Goal: Transaction & Acquisition: Purchase product/service

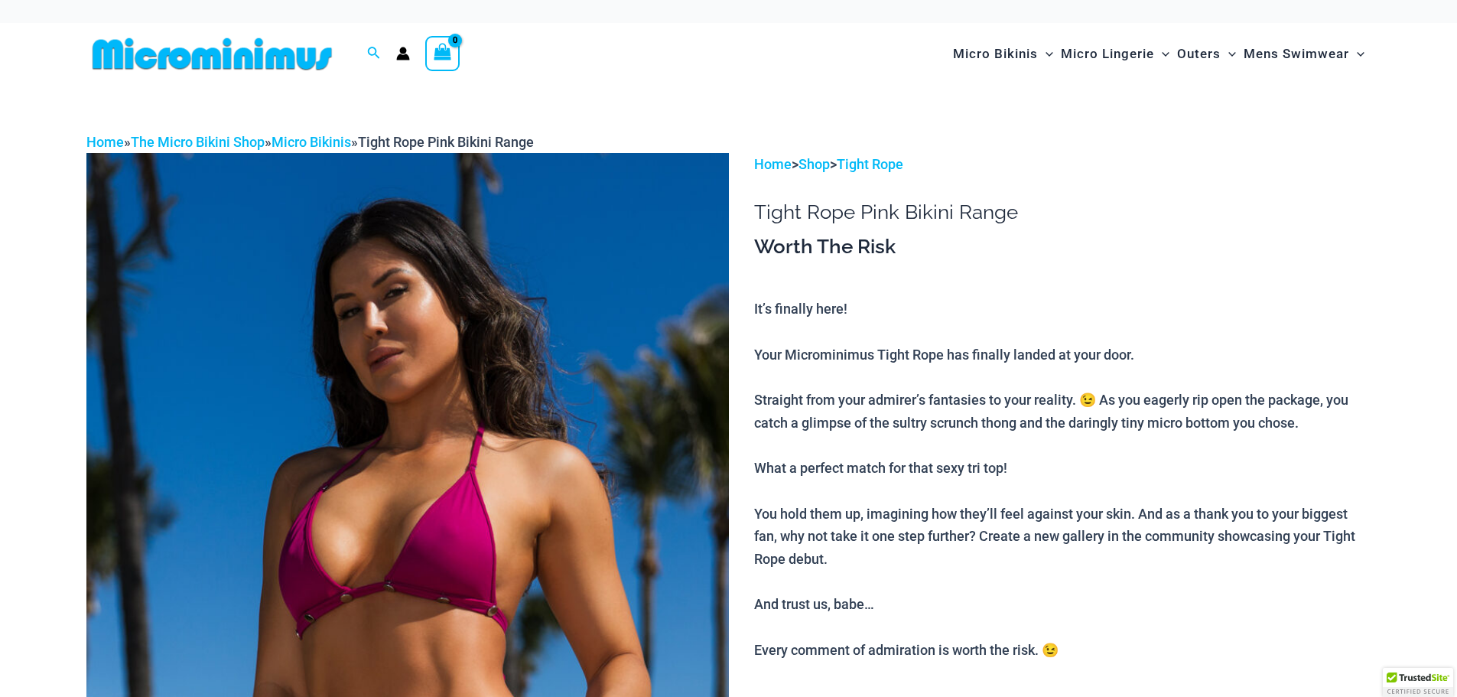
click at [1074, 291] on div "Worth The Risk It’s finally here! Your Microminimus Tight Rope has finally land…" at bounding box center [1062, 447] width 616 height 427
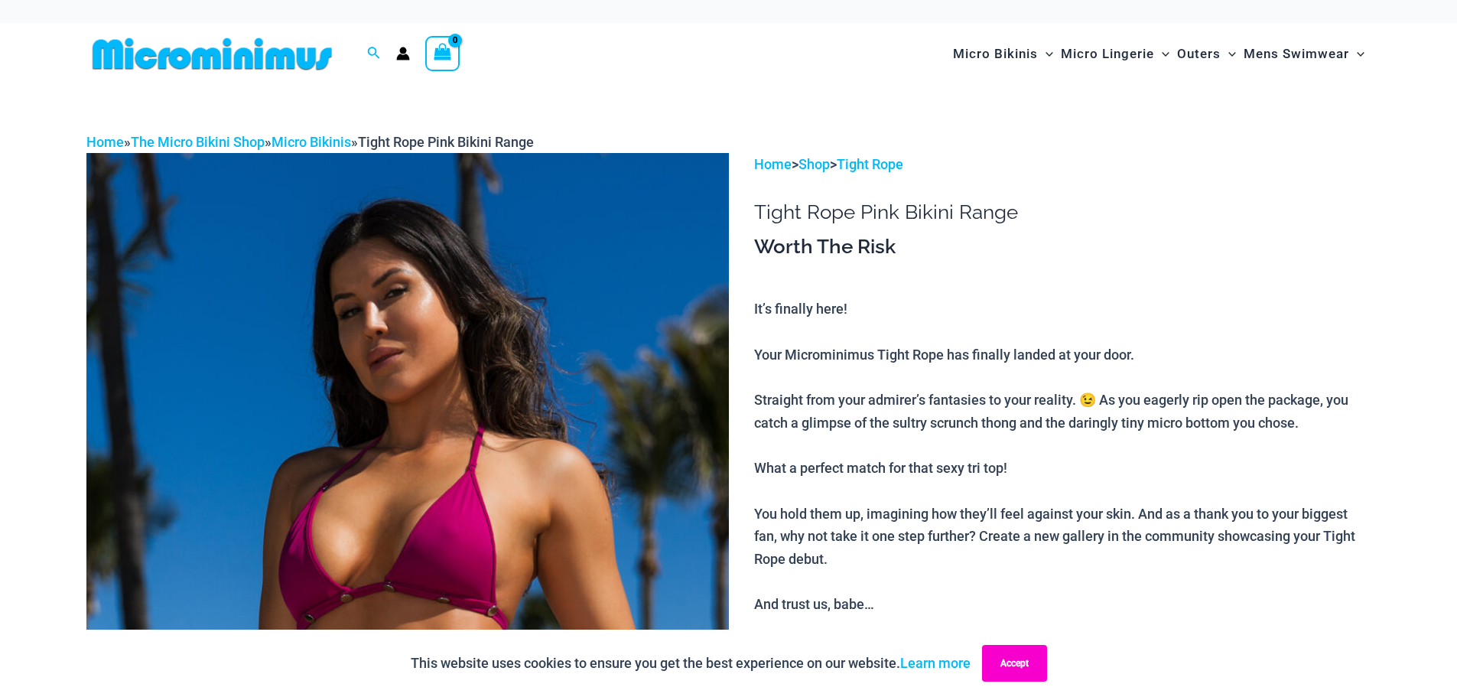
click at [1018, 655] on button "Accept" at bounding box center [1014, 663] width 65 height 37
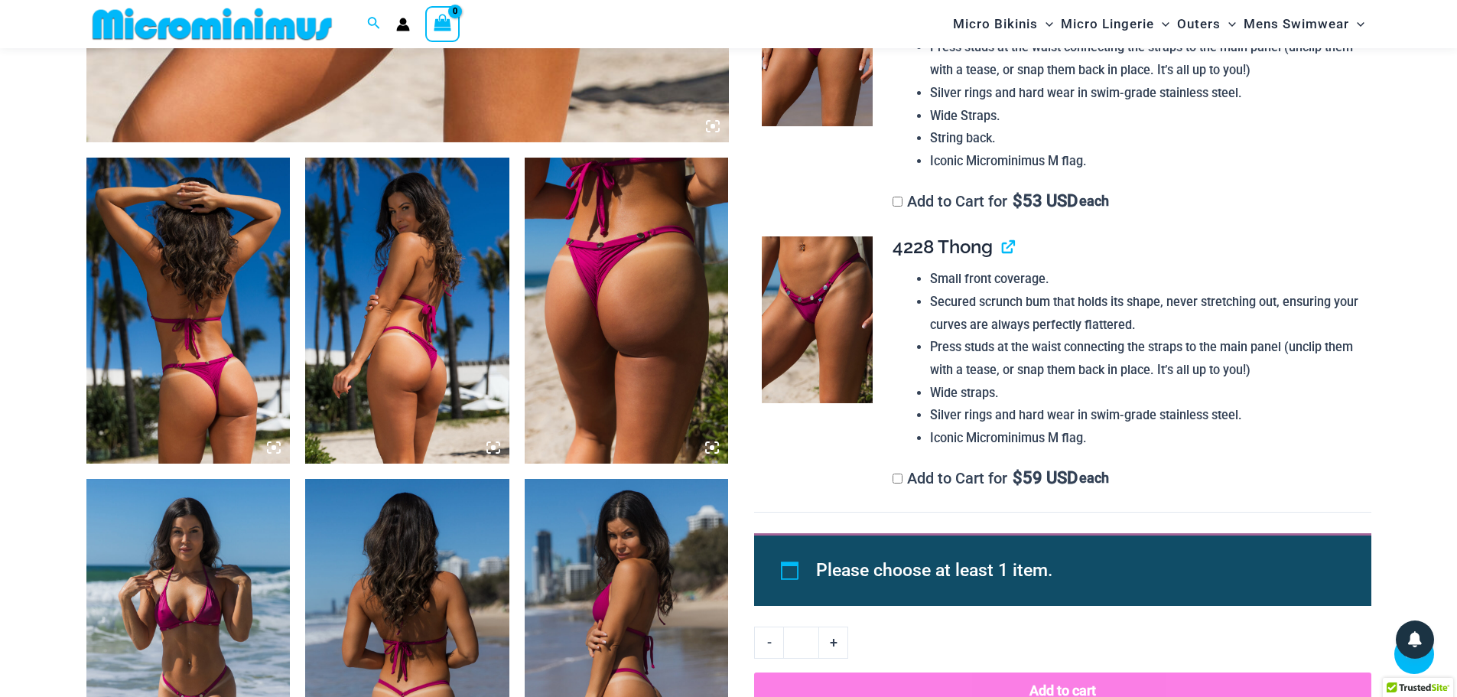
scroll to position [981, 0]
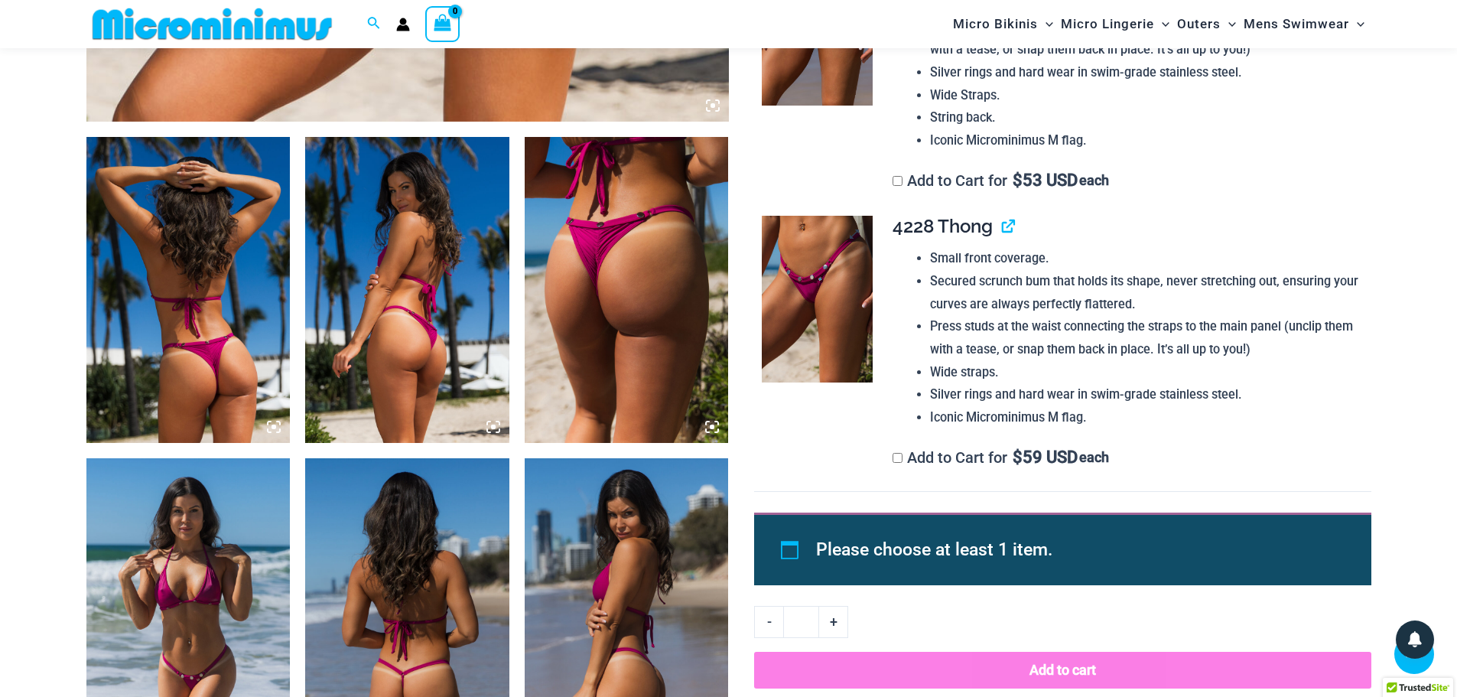
click at [825, 333] on img at bounding box center [817, 299] width 111 height 167
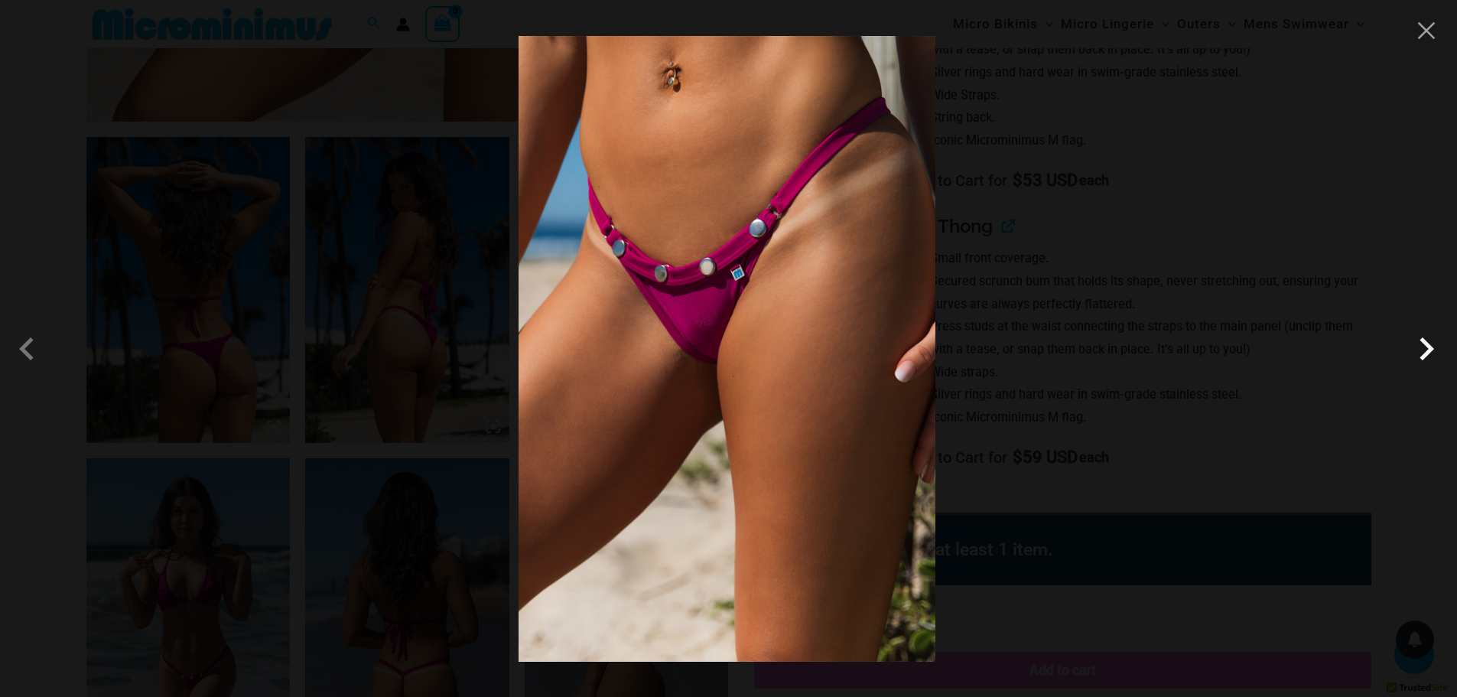
click at [1418, 352] on span at bounding box center [1426, 349] width 46 height 46
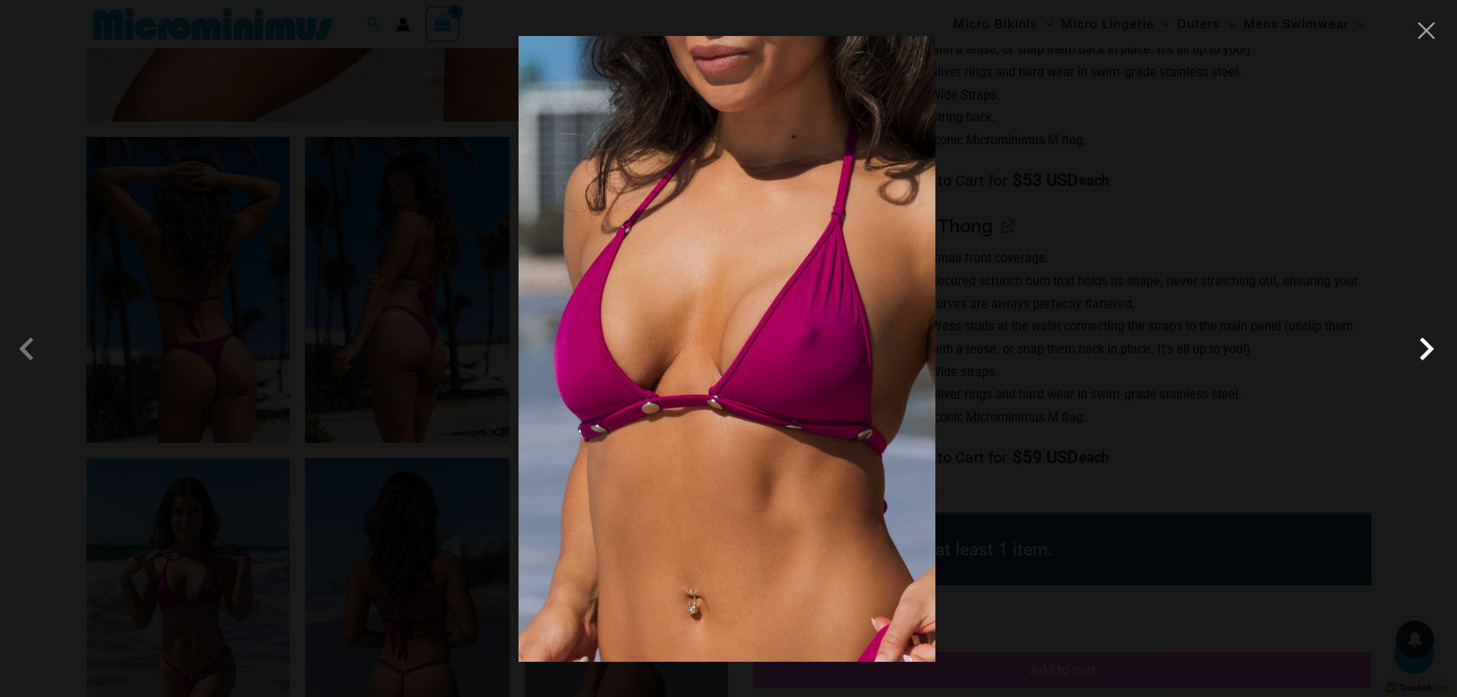
click at [1418, 352] on span at bounding box center [1426, 349] width 46 height 46
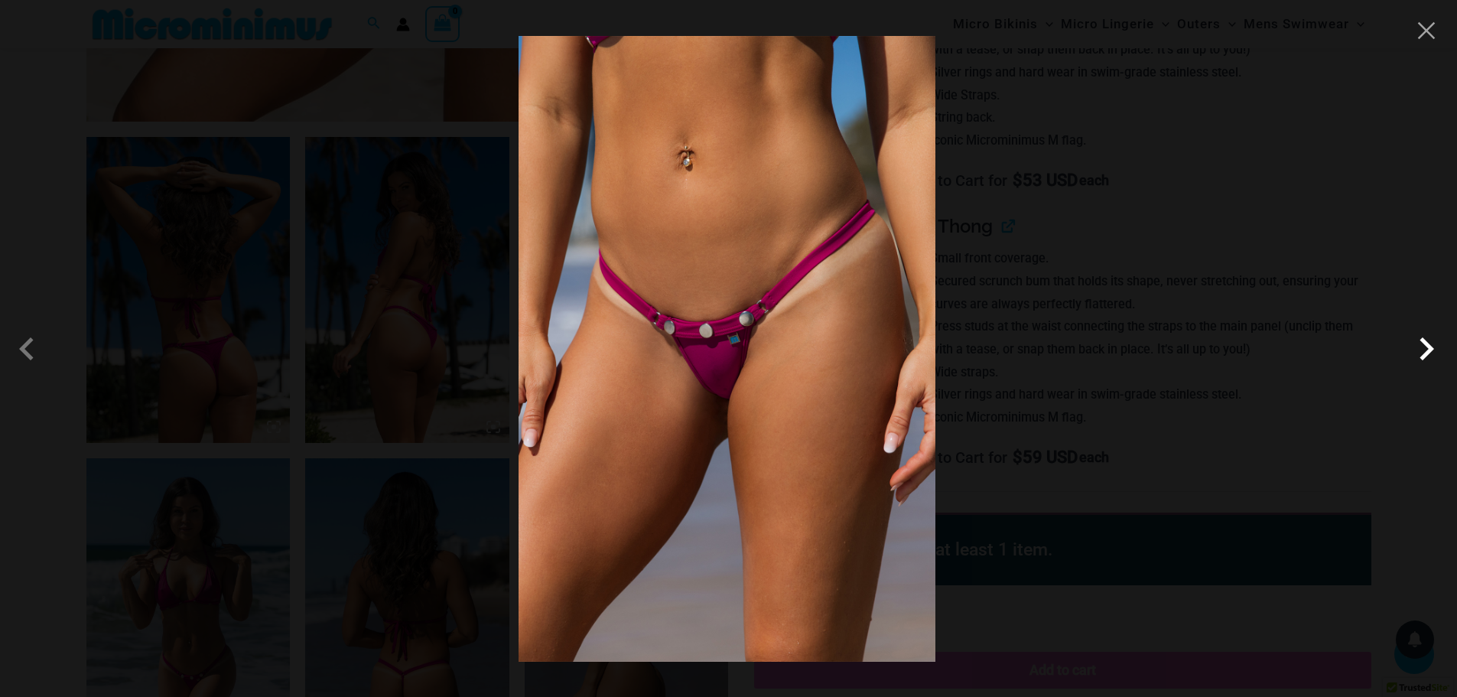
click at [1418, 352] on span at bounding box center [1426, 349] width 46 height 46
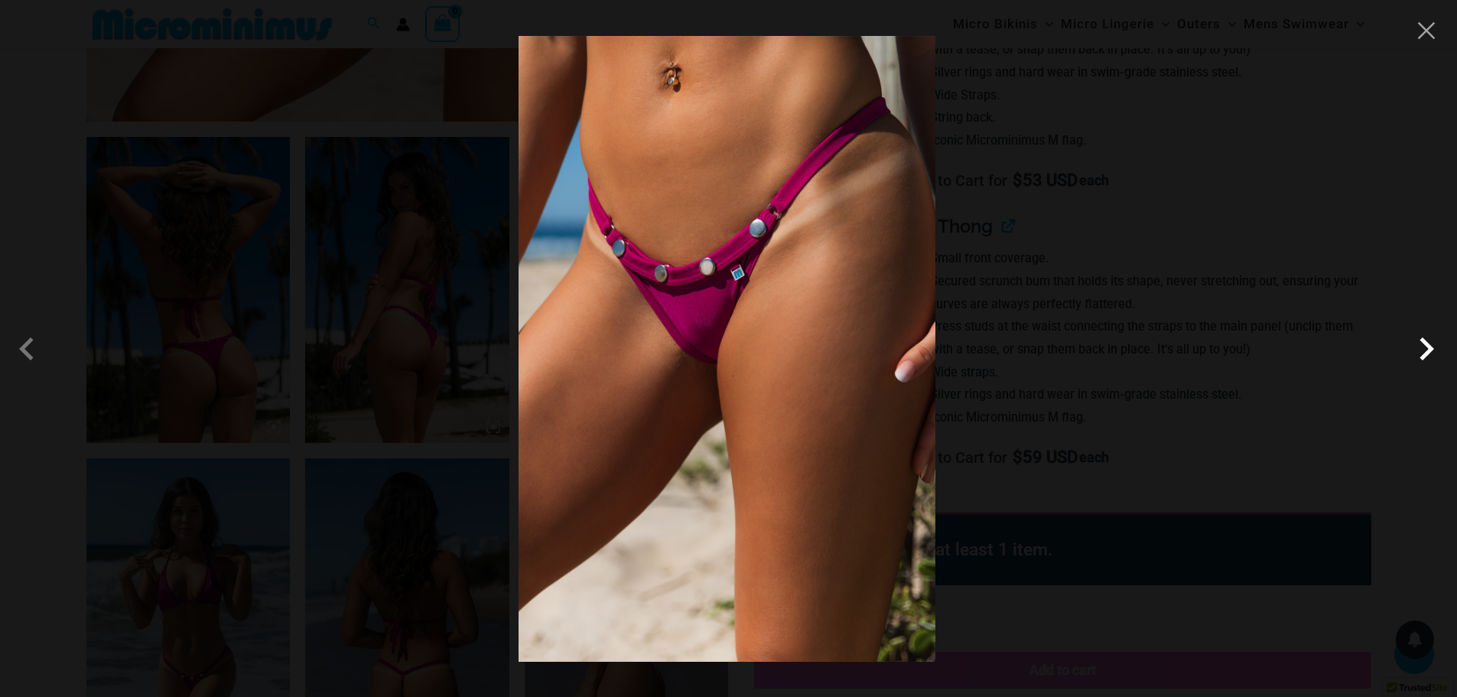
click at [1418, 352] on span at bounding box center [1426, 349] width 46 height 46
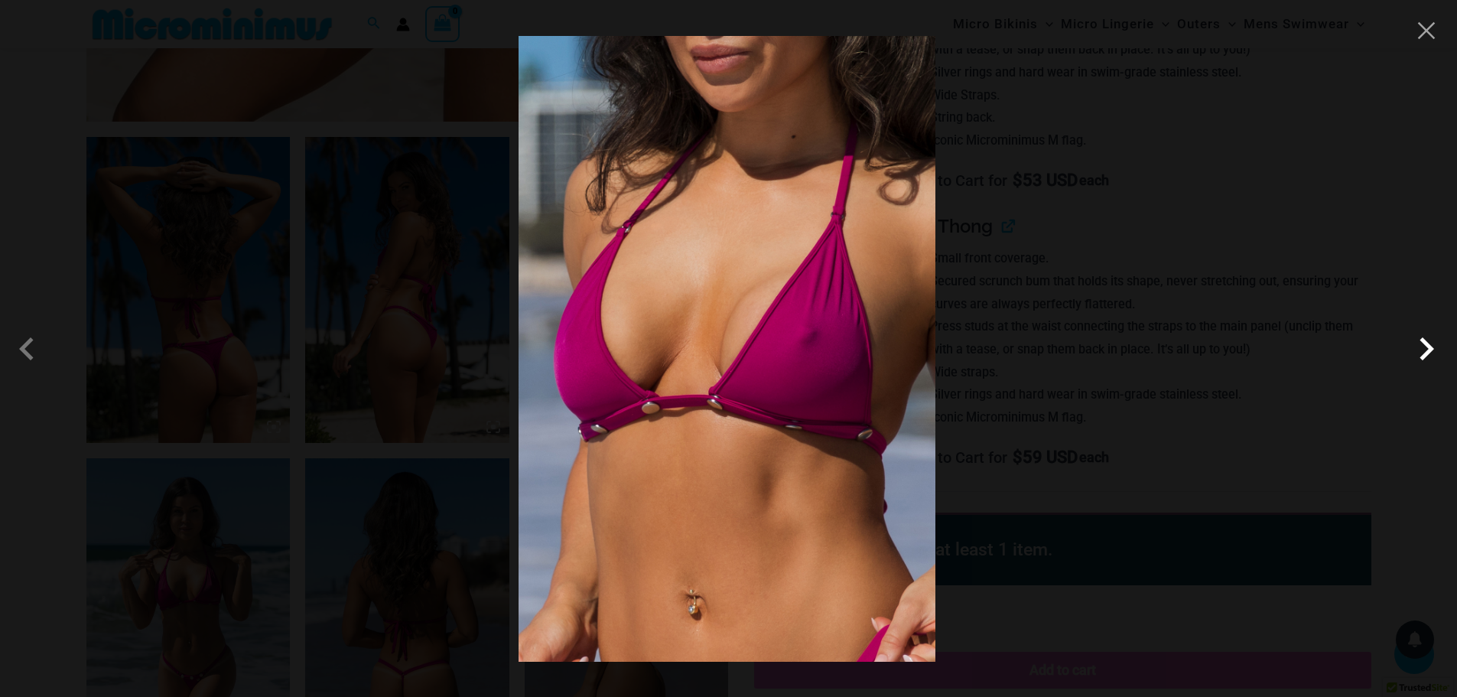
click at [1418, 352] on span at bounding box center [1426, 349] width 46 height 46
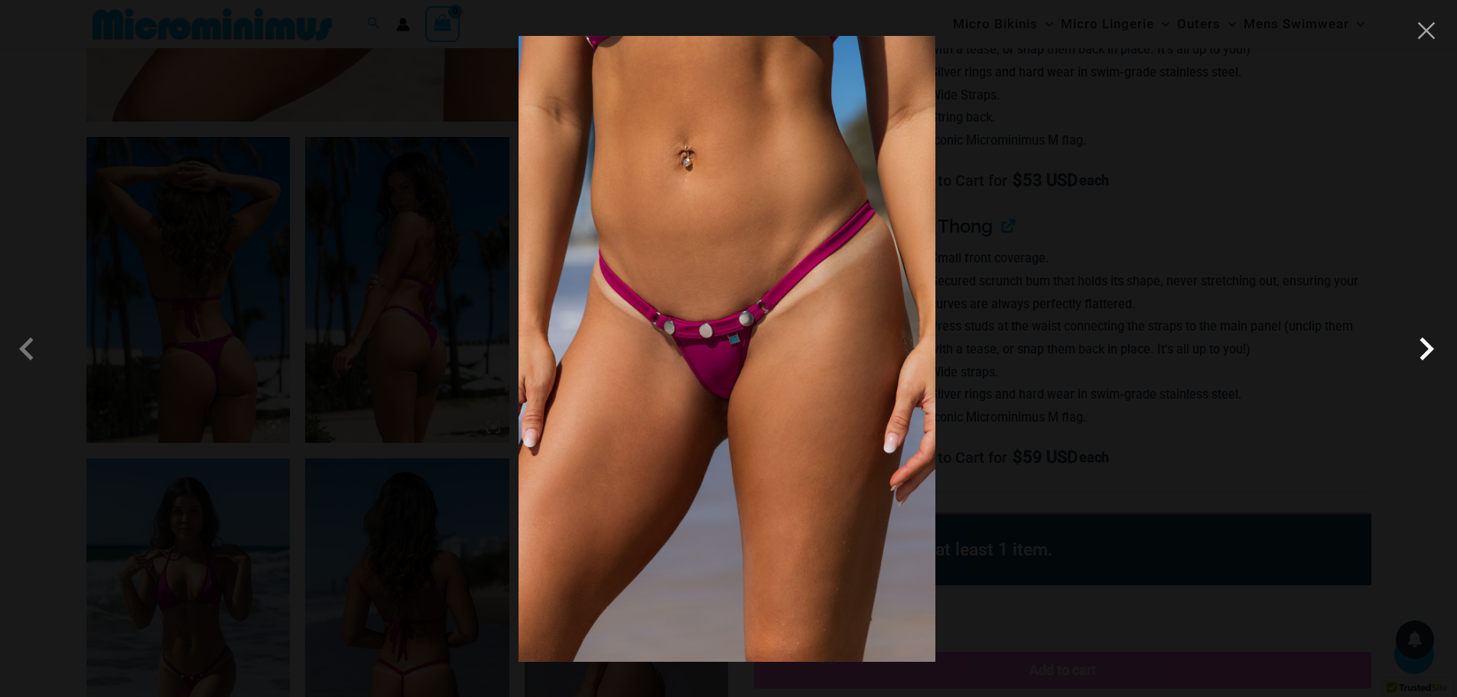
click at [1418, 352] on span at bounding box center [1426, 349] width 46 height 46
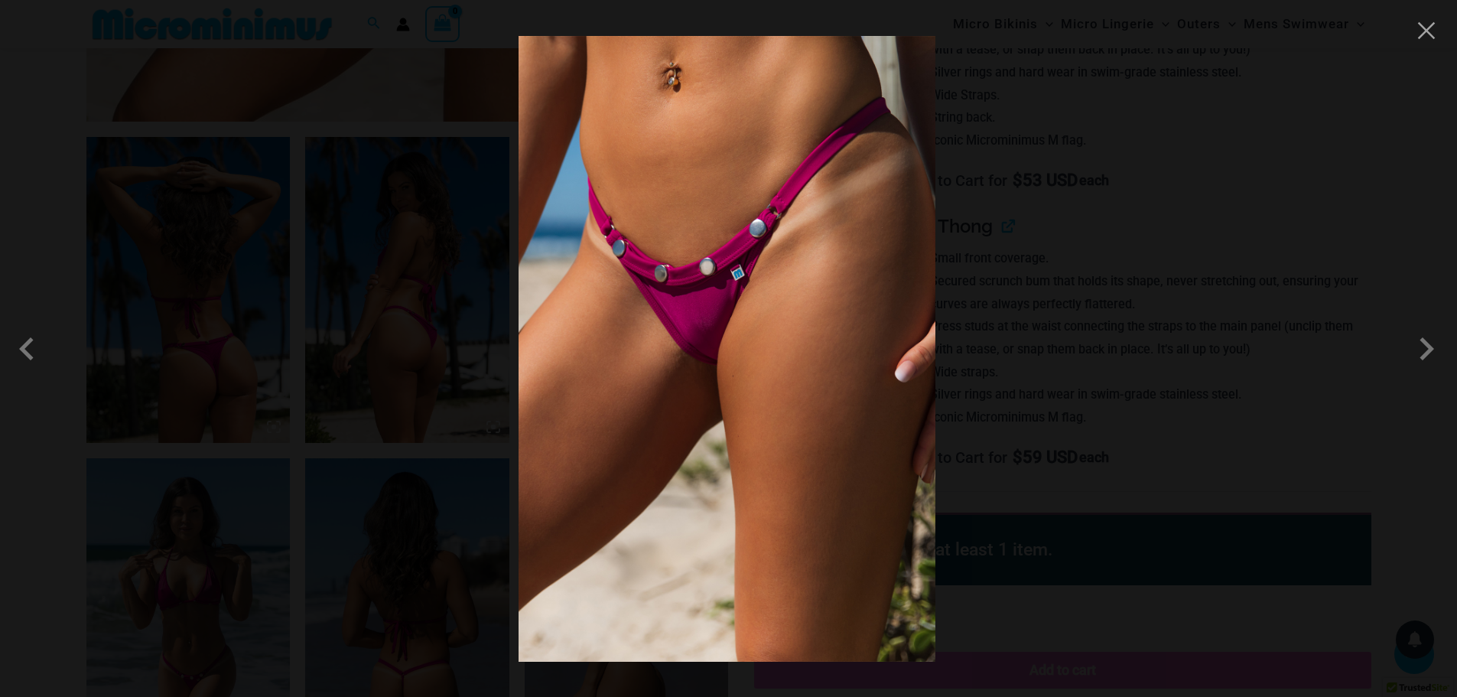
click at [1291, 336] on div at bounding box center [728, 348] width 1457 height 697
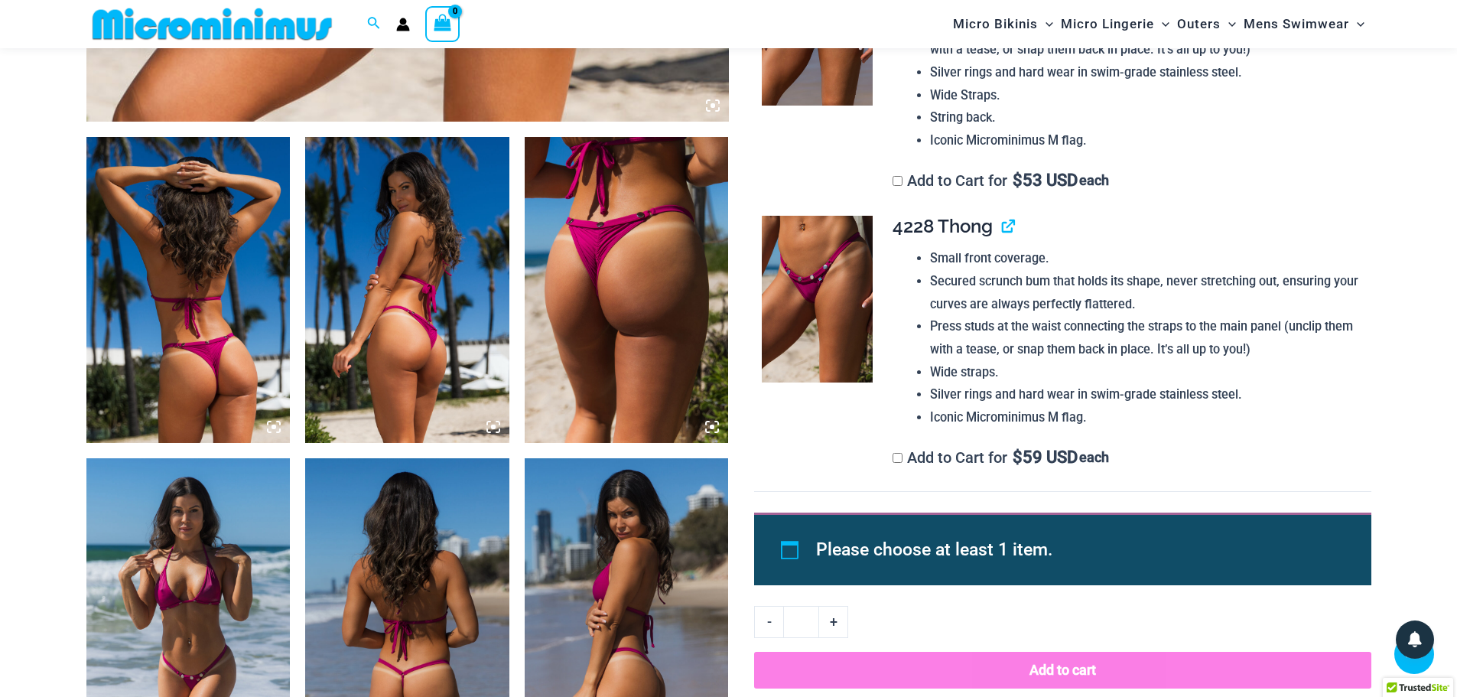
click at [268, 257] on img at bounding box center [188, 290] width 204 height 306
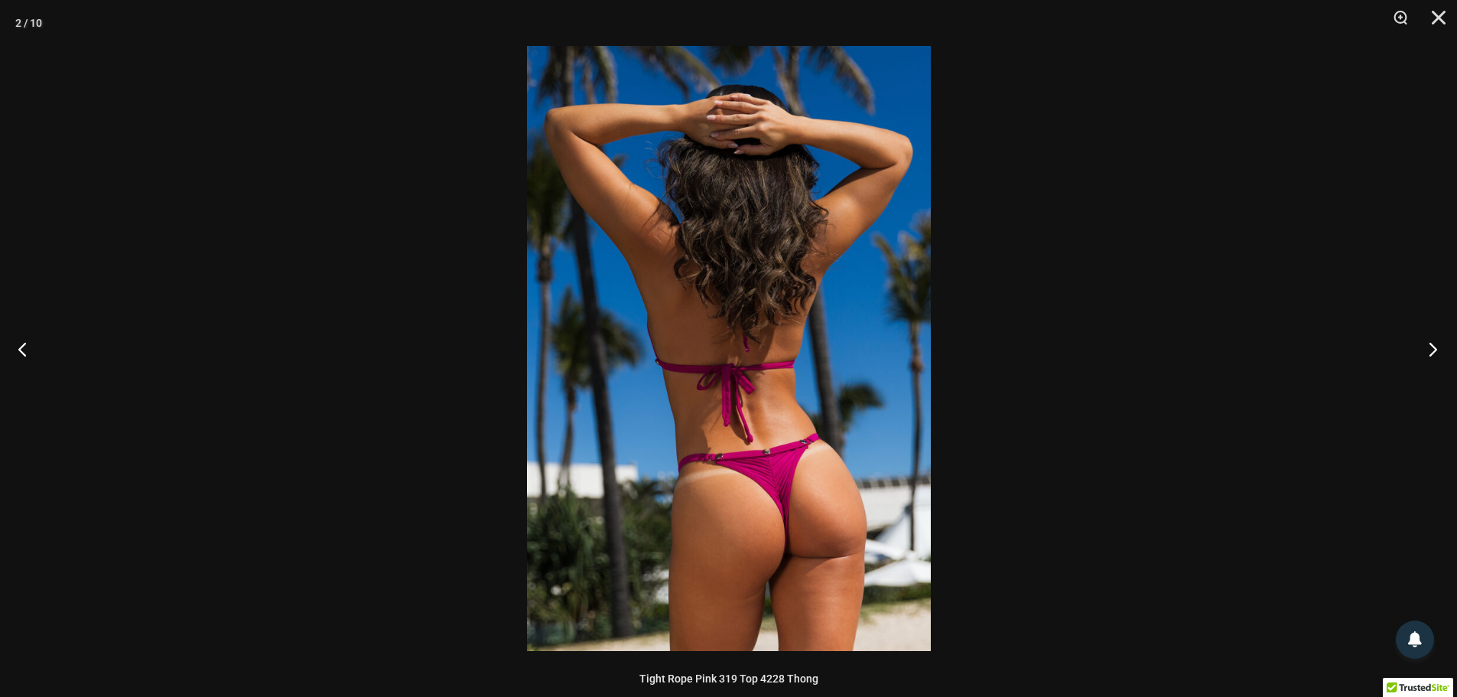
click at [1428, 352] on button "Next" at bounding box center [1427, 348] width 57 height 76
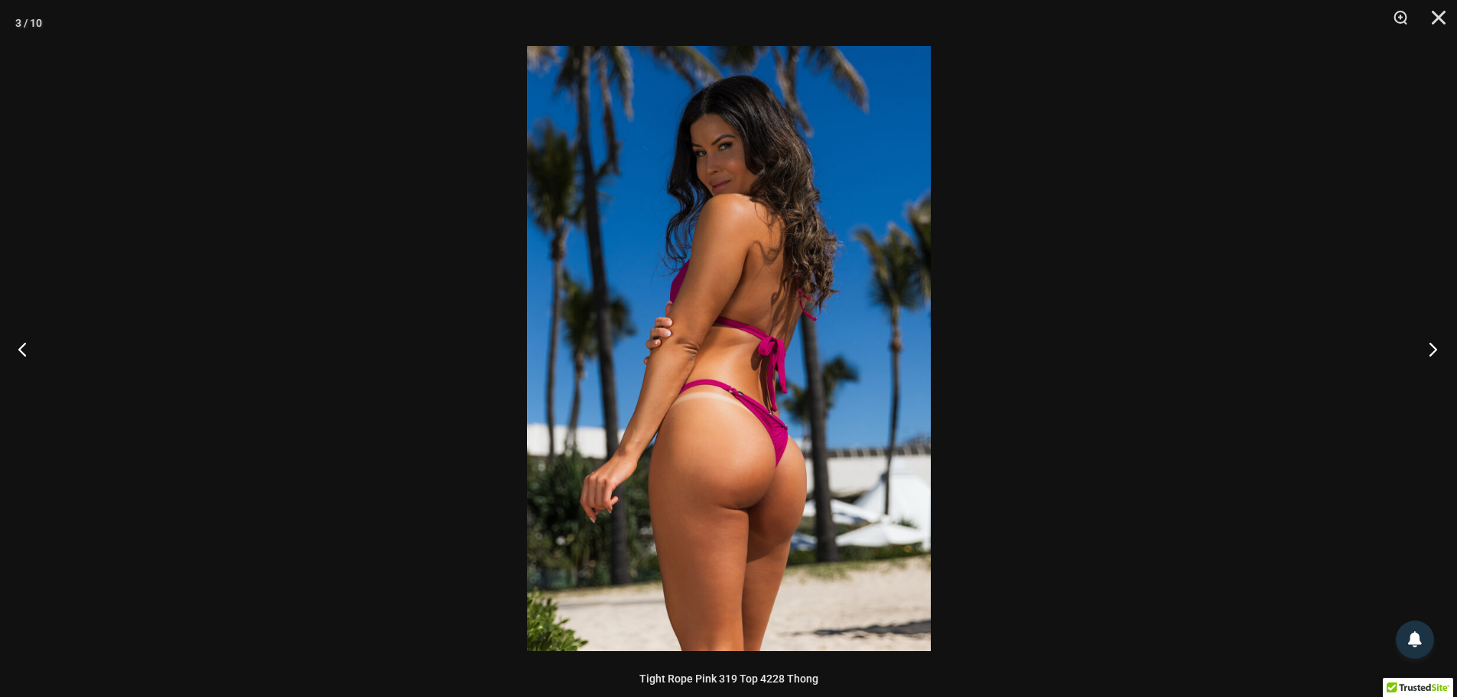
click at [1428, 352] on button "Next" at bounding box center [1427, 348] width 57 height 76
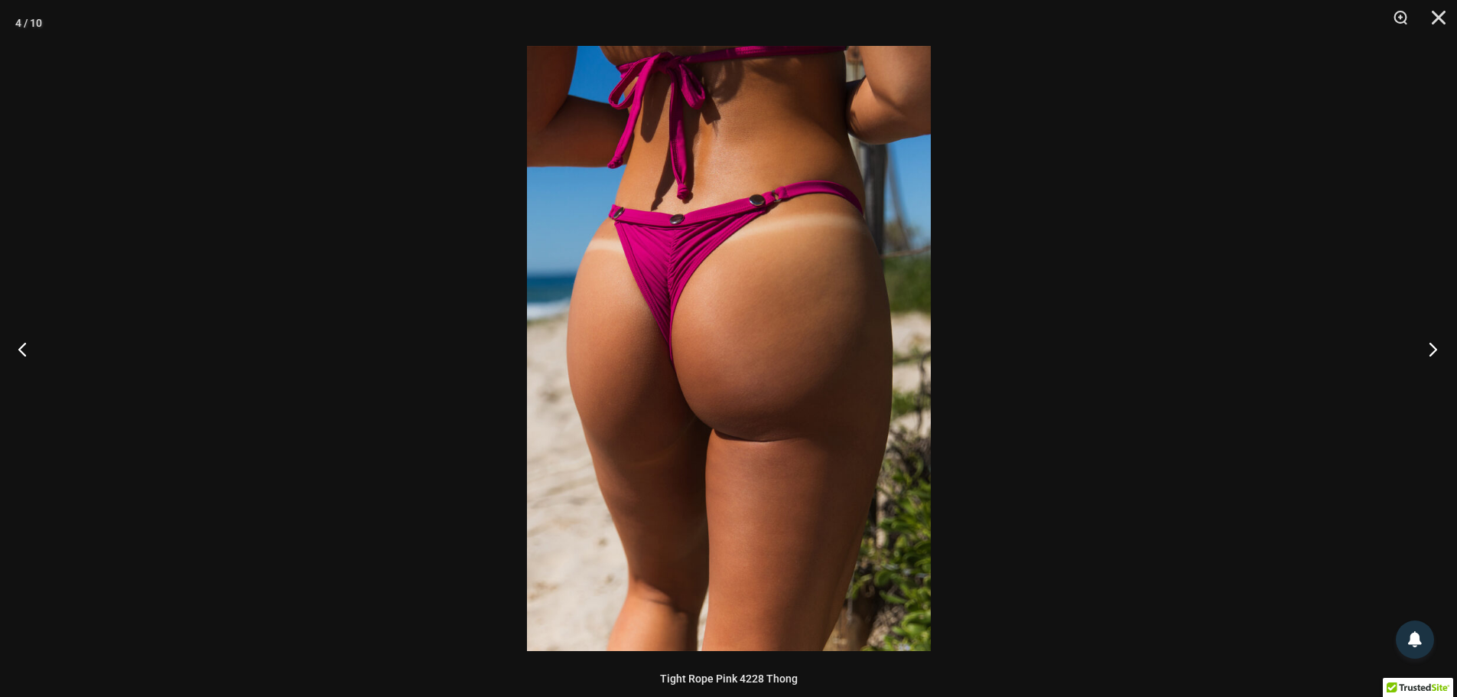
click at [1428, 352] on button "Next" at bounding box center [1427, 348] width 57 height 76
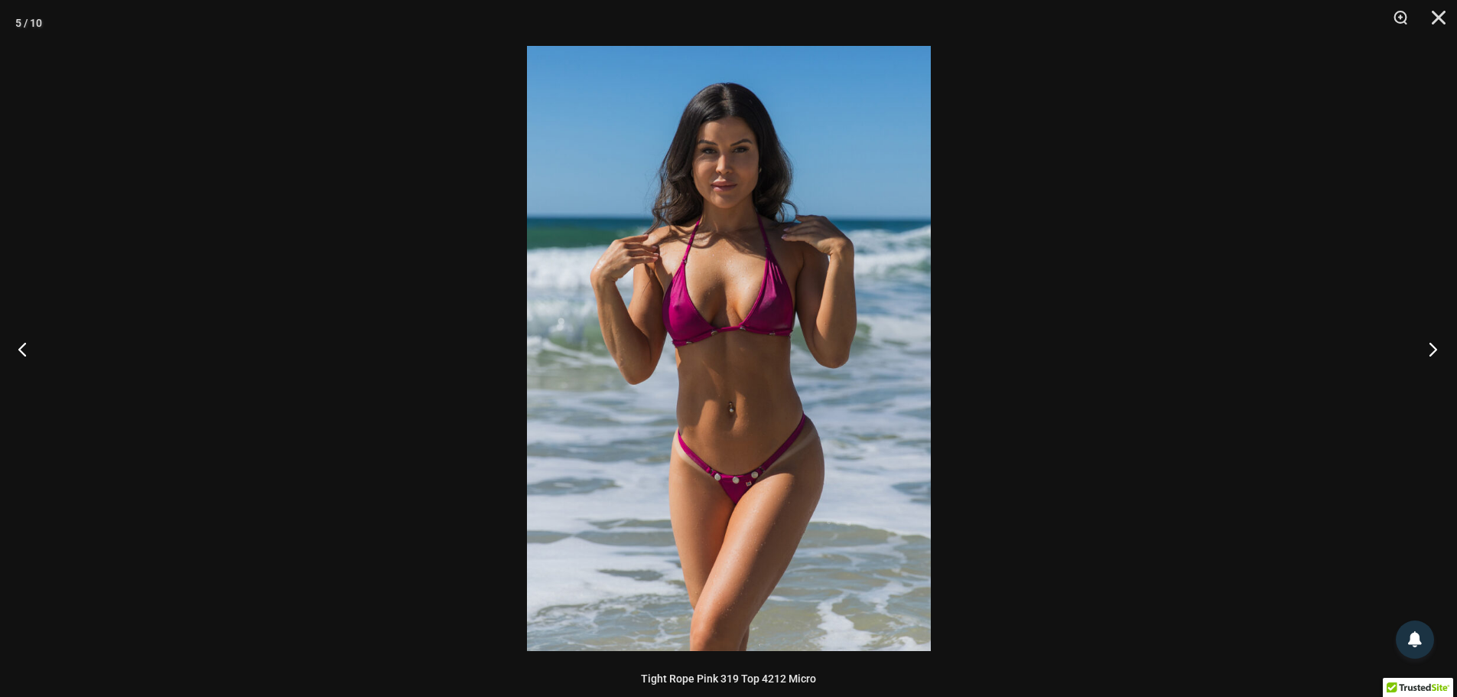
click at [1428, 352] on button "Next" at bounding box center [1427, 348] width 57 height 76
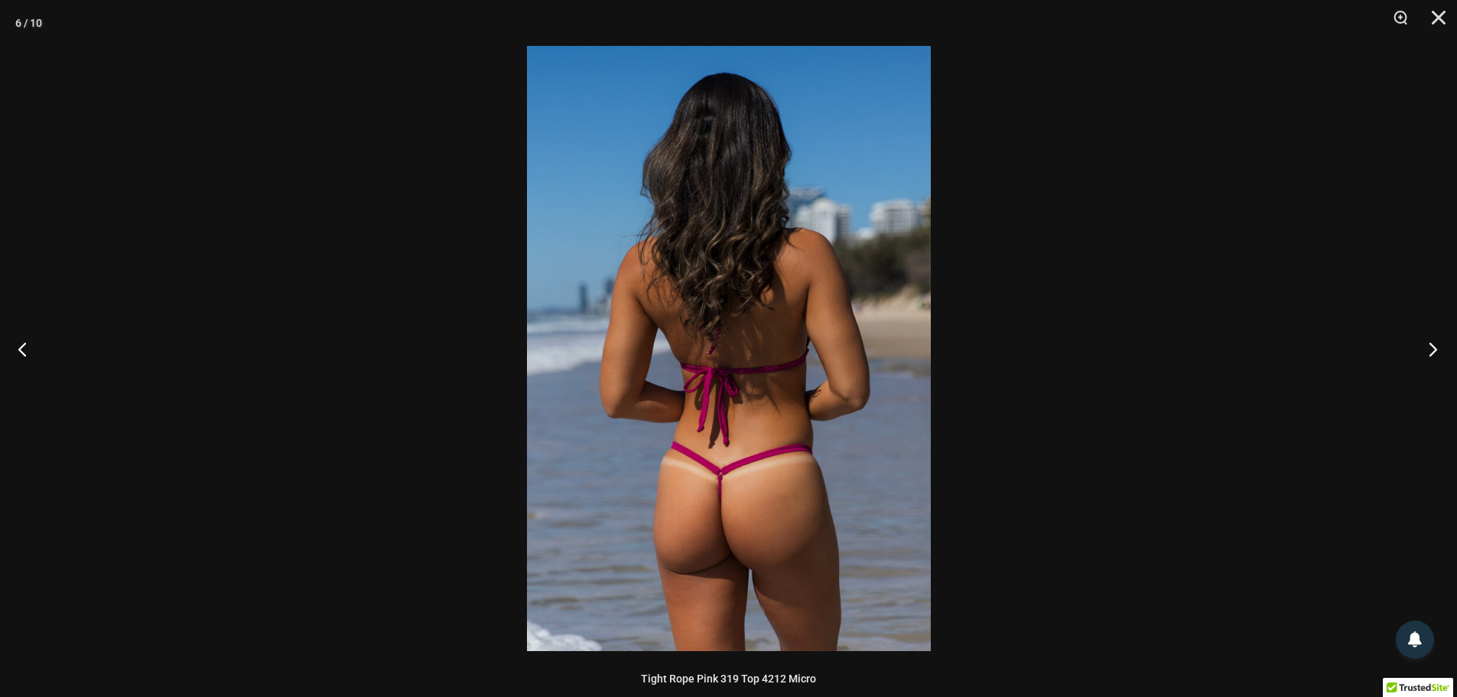
click at [1428, 352] on button "Next" at bounding box center [1427, 348] width 57 height 76
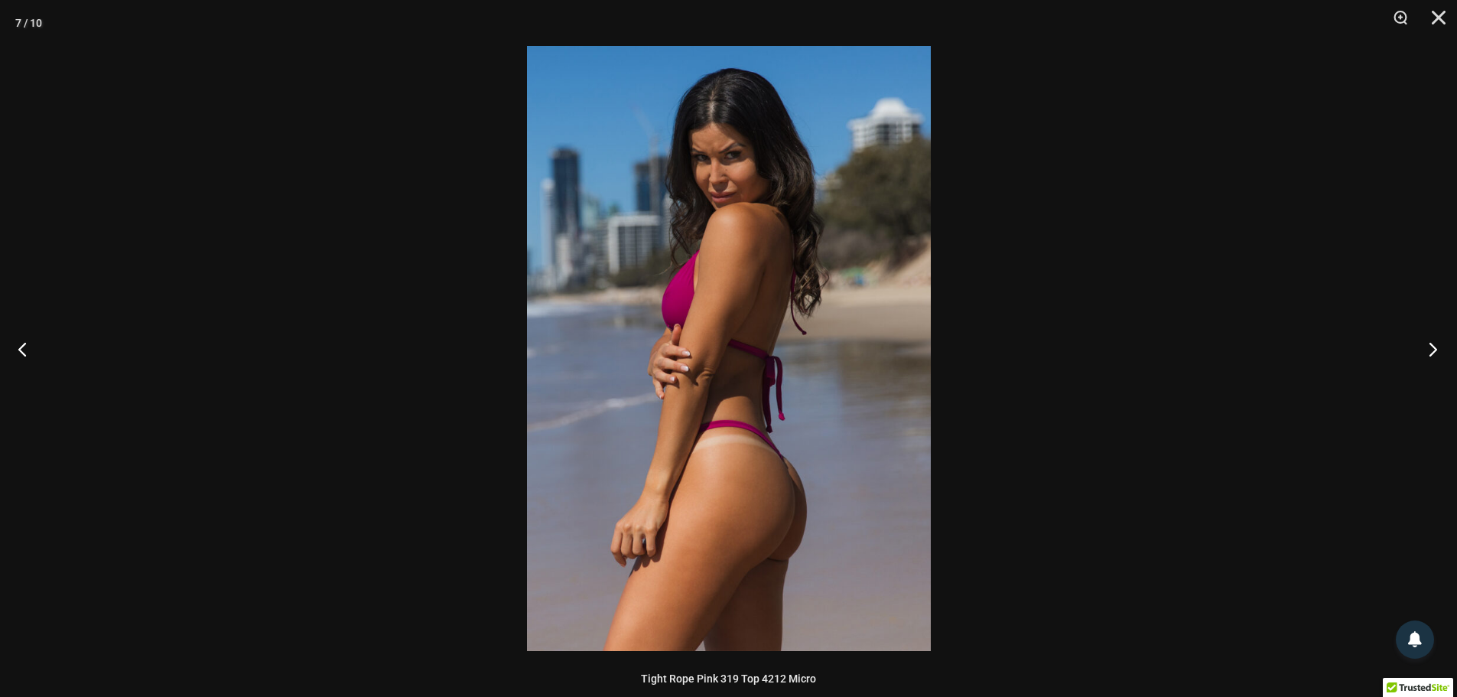
click at [1428, 352] on button "Next" at bounding box center [1427, 348] width 57 height 76
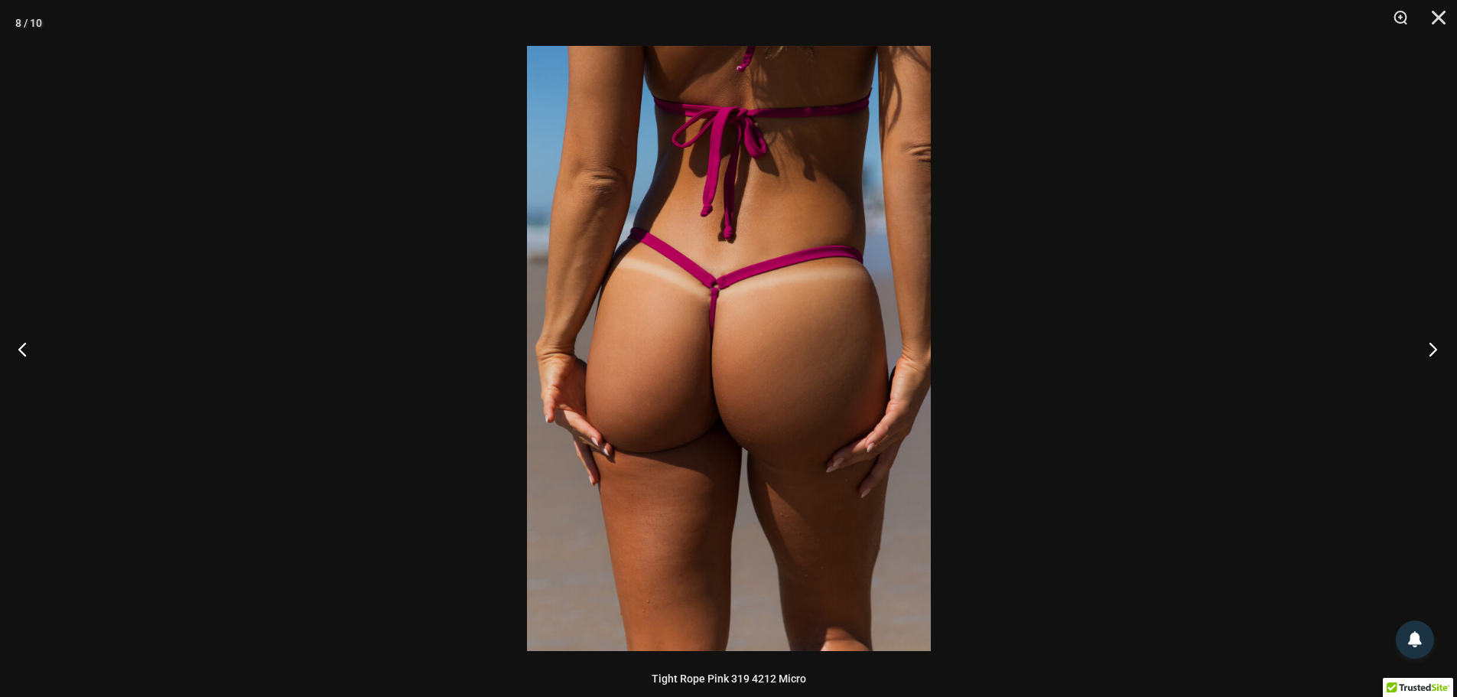
click at [1428, 352] on button "Next" at bounding box center [1427, 348] width 57 height 76
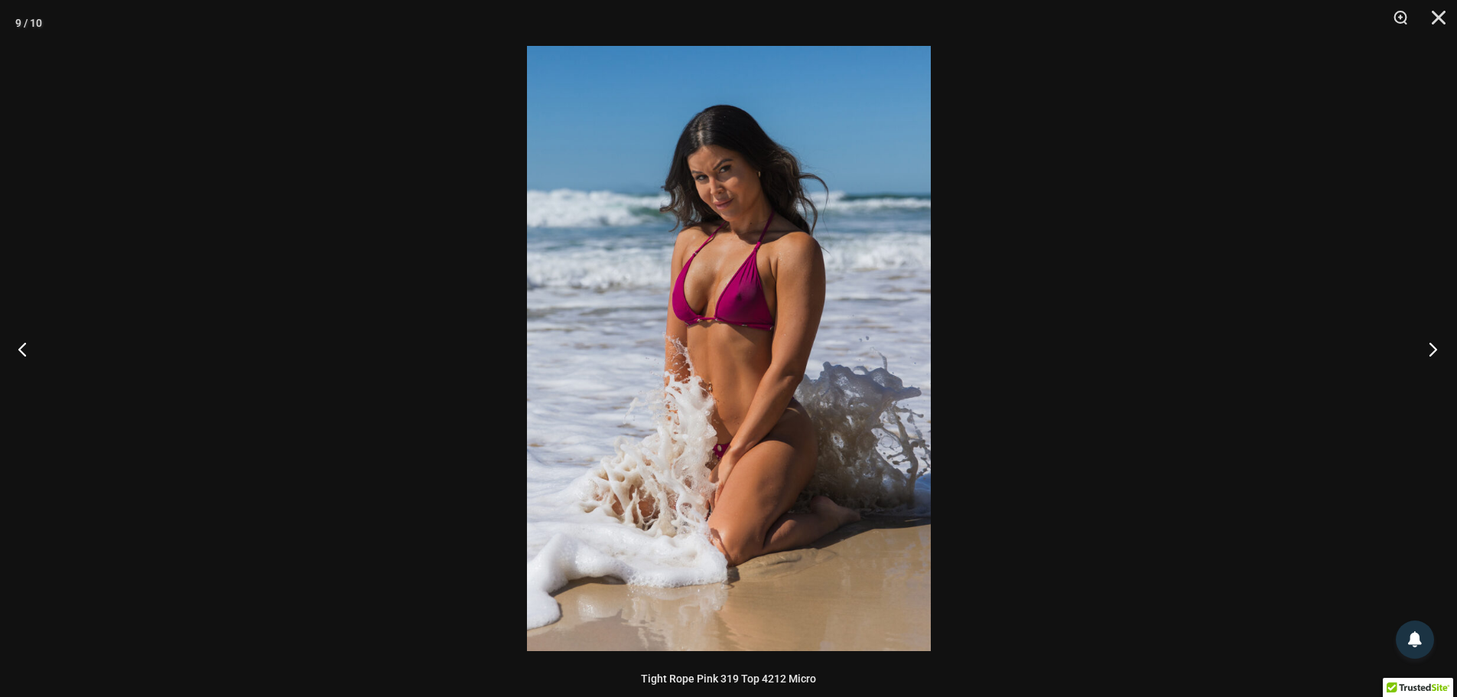
click at [1428, 352] on button "Next" at bounding box center [1427, 348] width 57 height 76
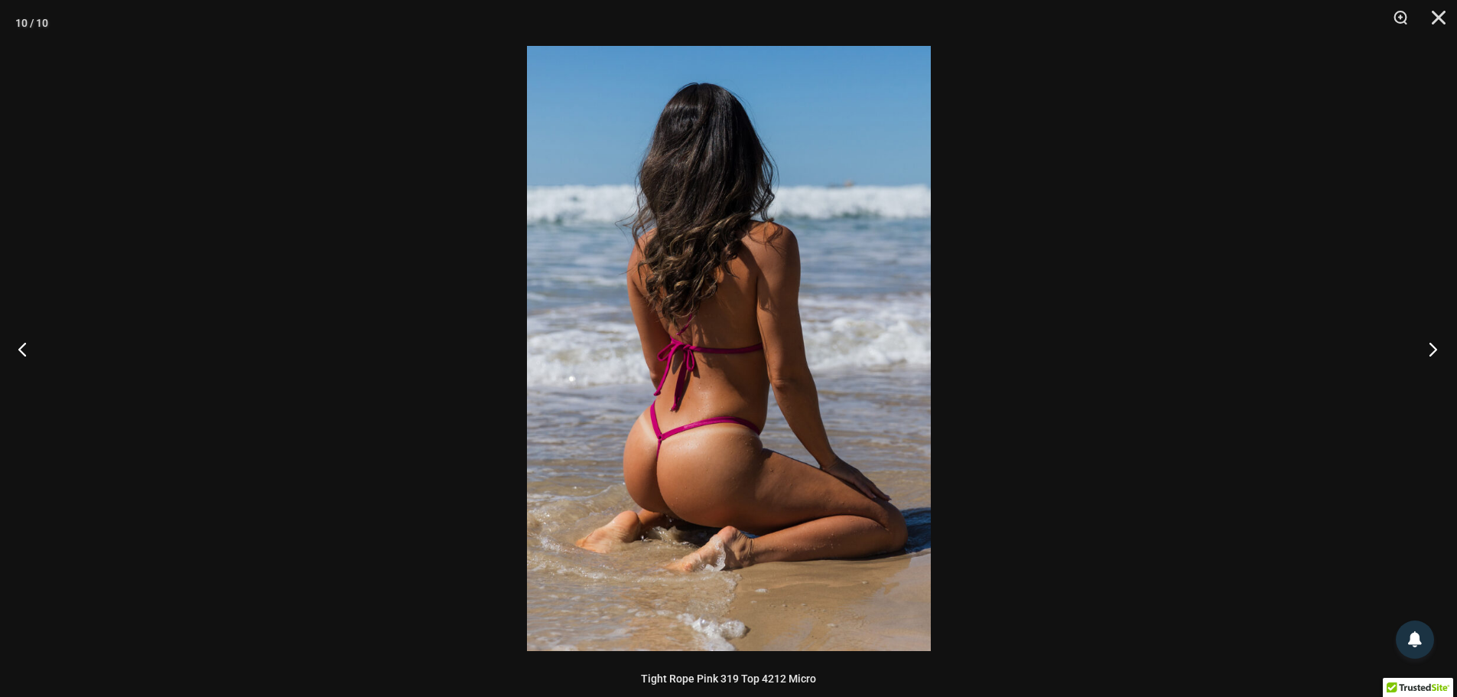
click at [1428, 352] on button "Next" at bounding box center [1427, 348] width 57 height 76
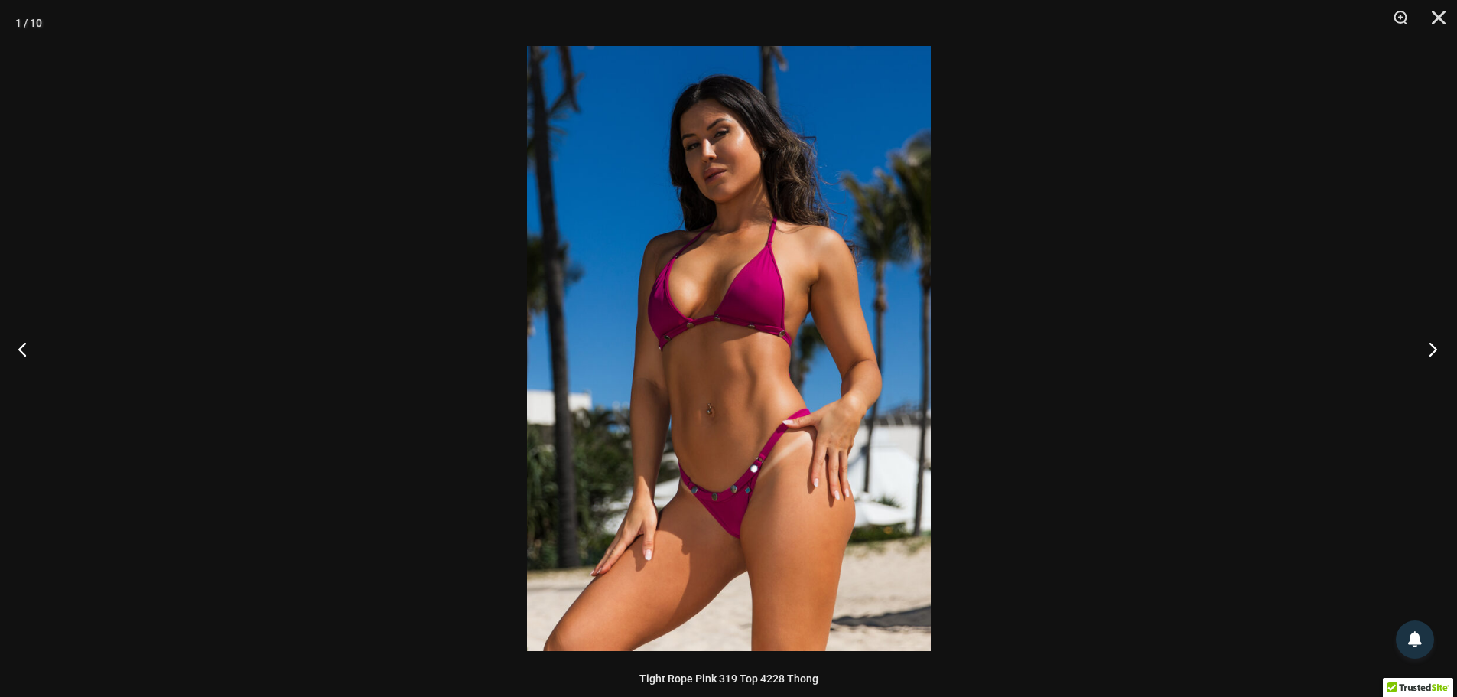
click at [1428, 352] on button "Next" at bounding box center [1427, 348] width 57 height 76
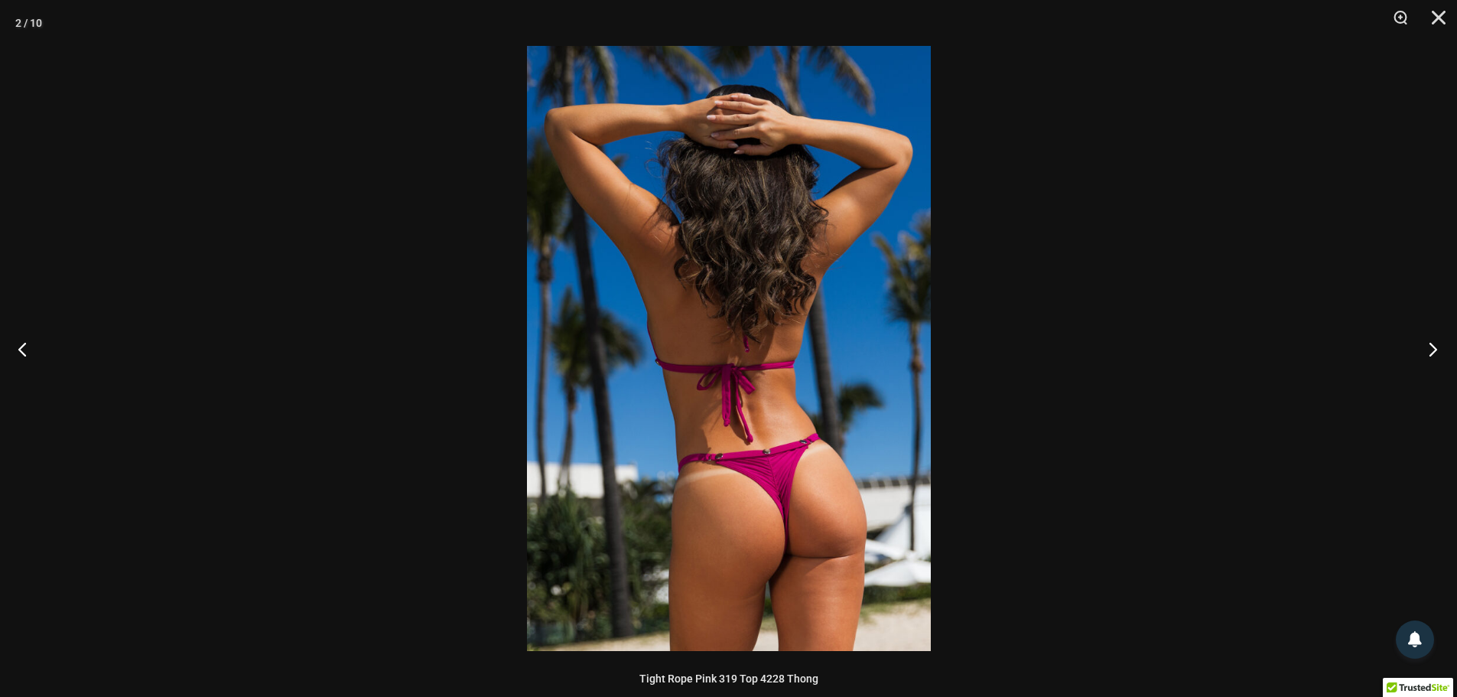
click at [1428, 352] on button "Next" at bounding box center [1427, 348] width 57 height 76
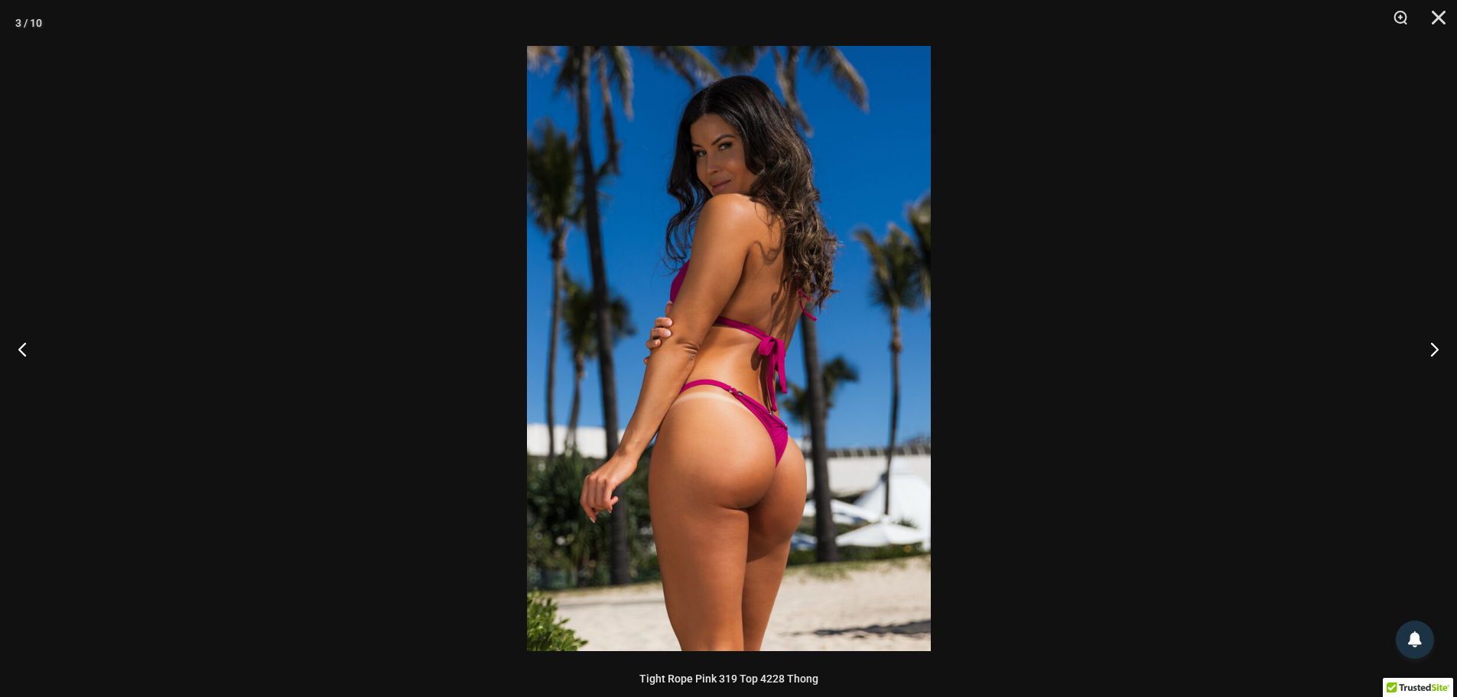
click at [1217, 322] on div at bounding box center [728, 348] width 1457 height 697
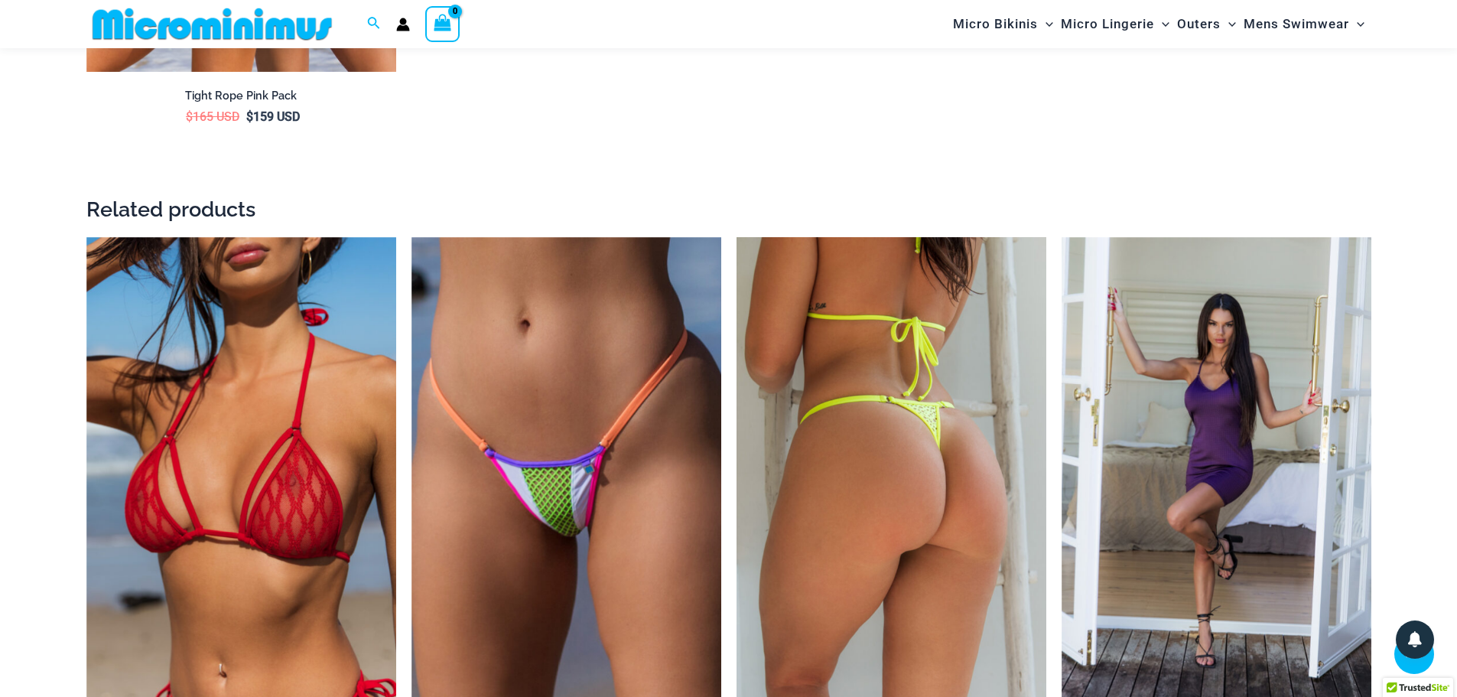
scroll to position [2893, 0]
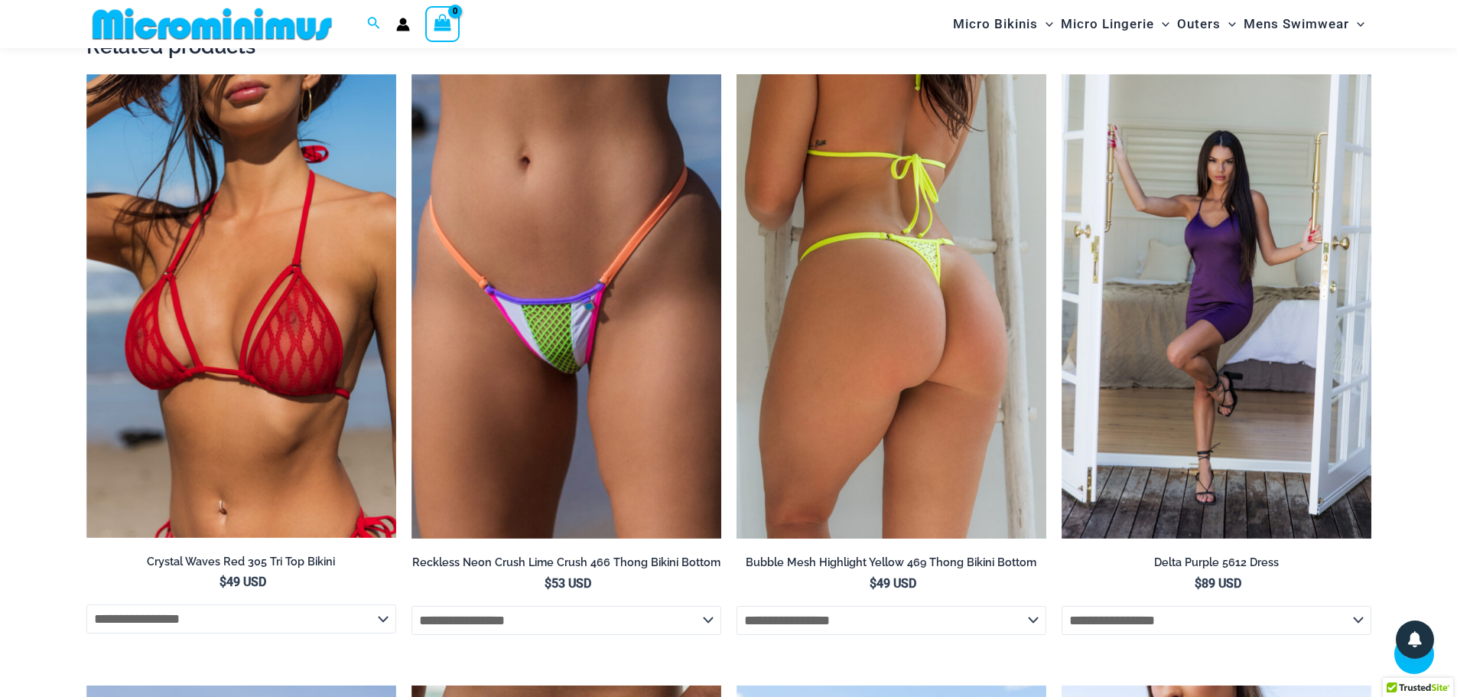
click at [857, 314] on img at bounding box center [891, 306] width 310 height 465
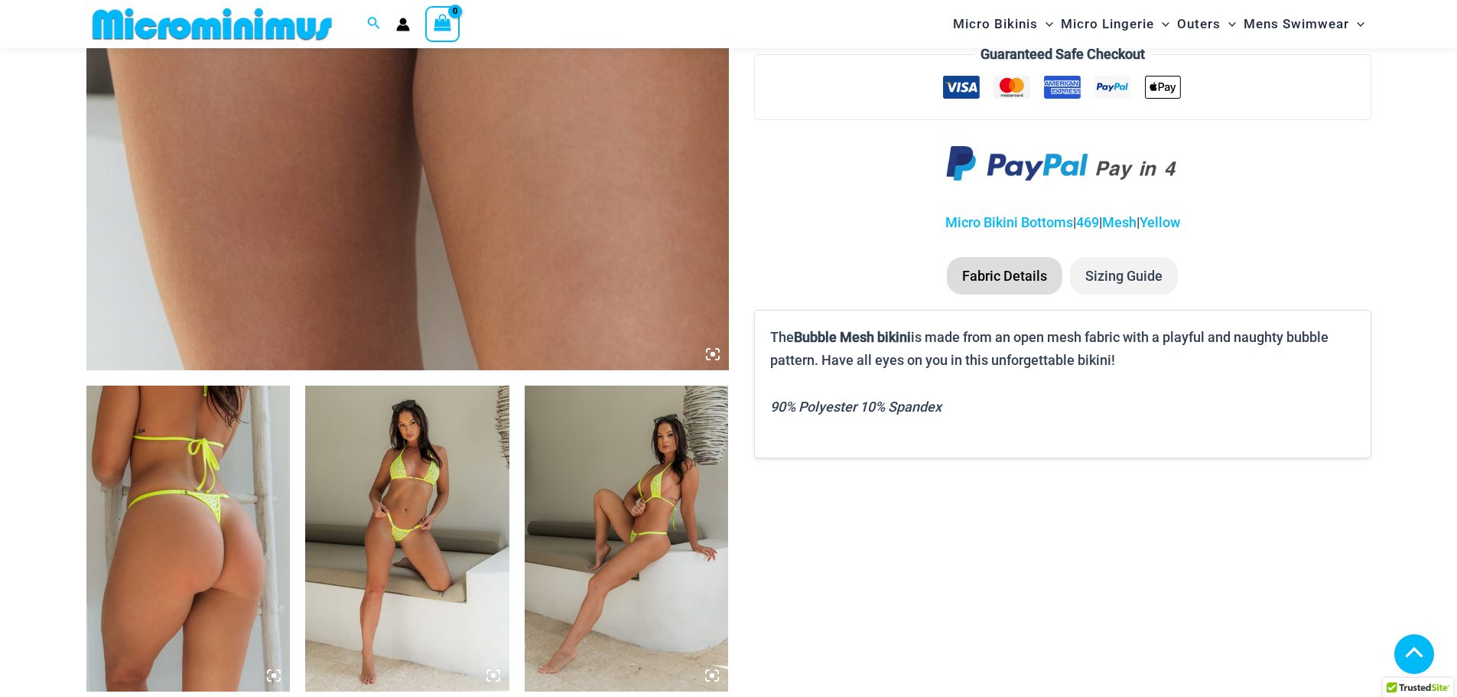
scroll to position [753, 0]
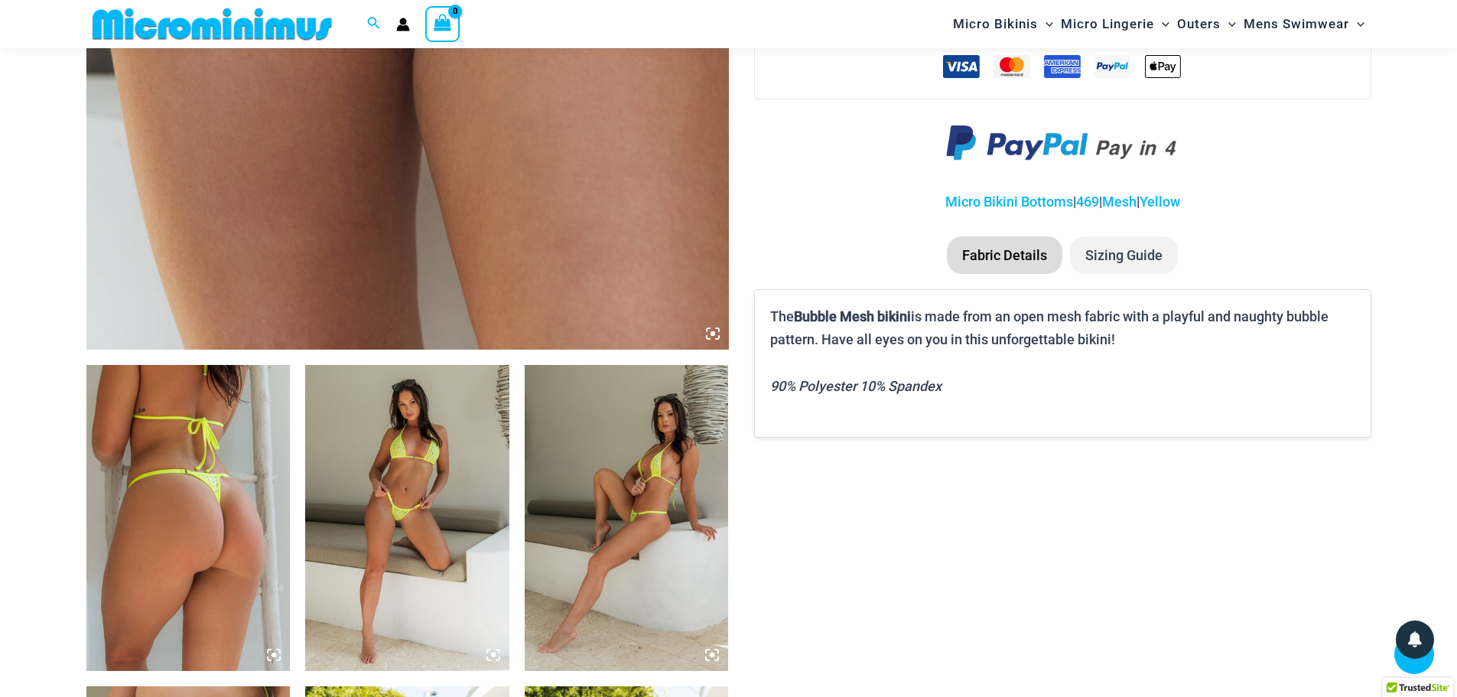
click at [713, 333] on icon at bounding box center [712, 333] width 5 height 5
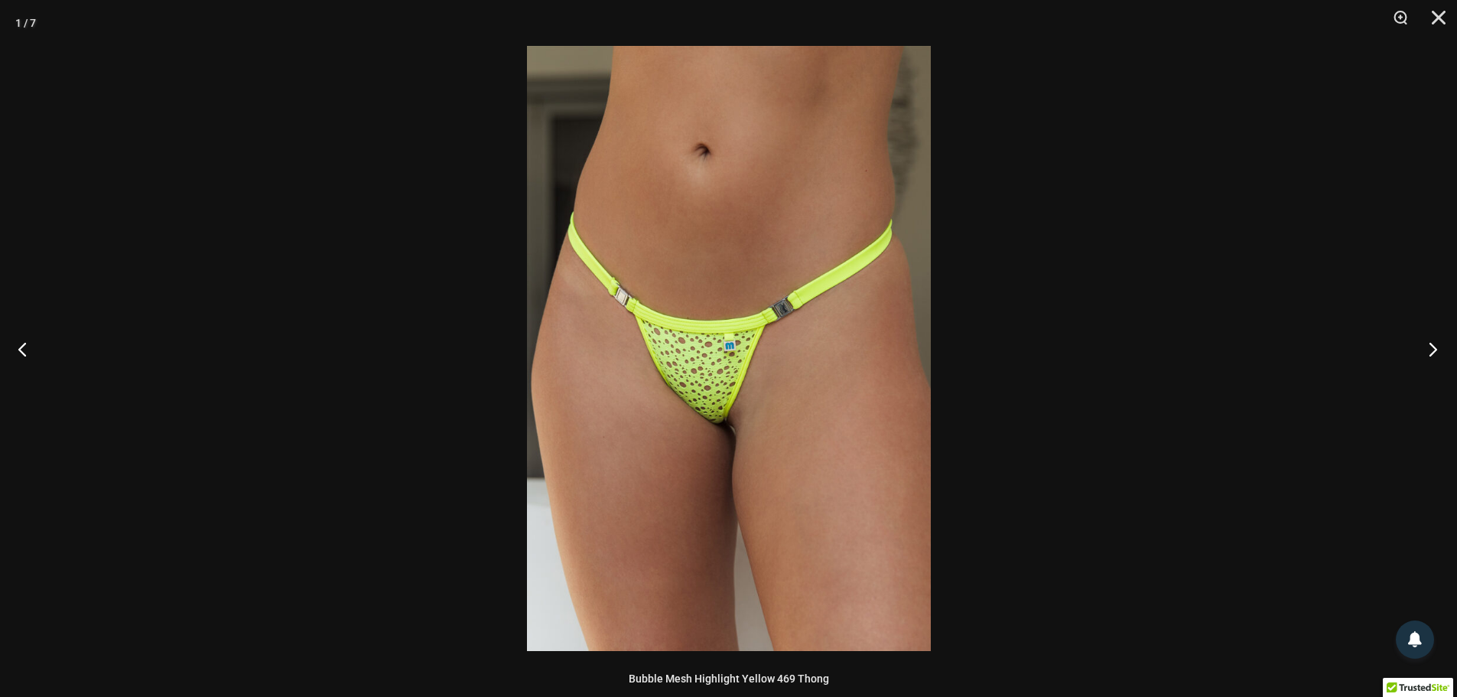
click at [1427, 346] on button "Next" at bounding box center [1427, 348] width 57 height 76
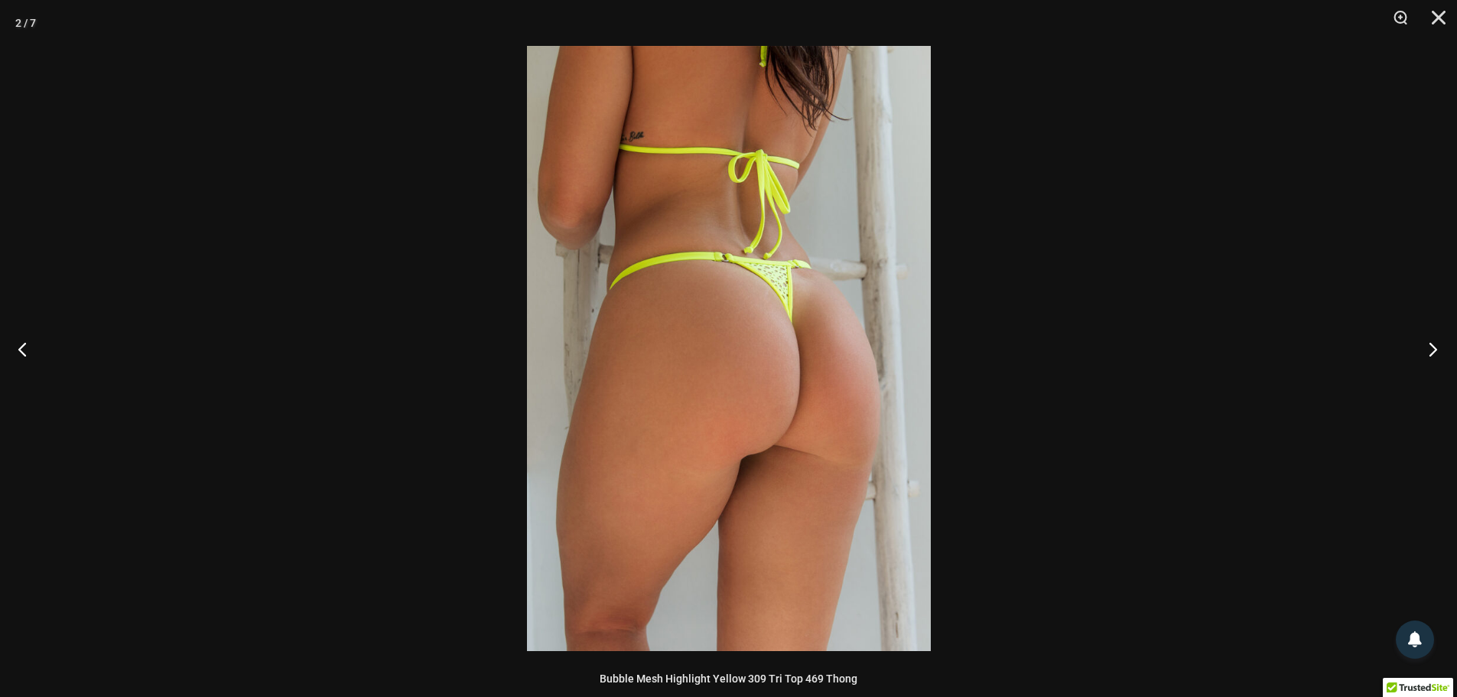
click at [1427, 346] on button "Next" at bounding box center [1427, 348] width 57 height 76
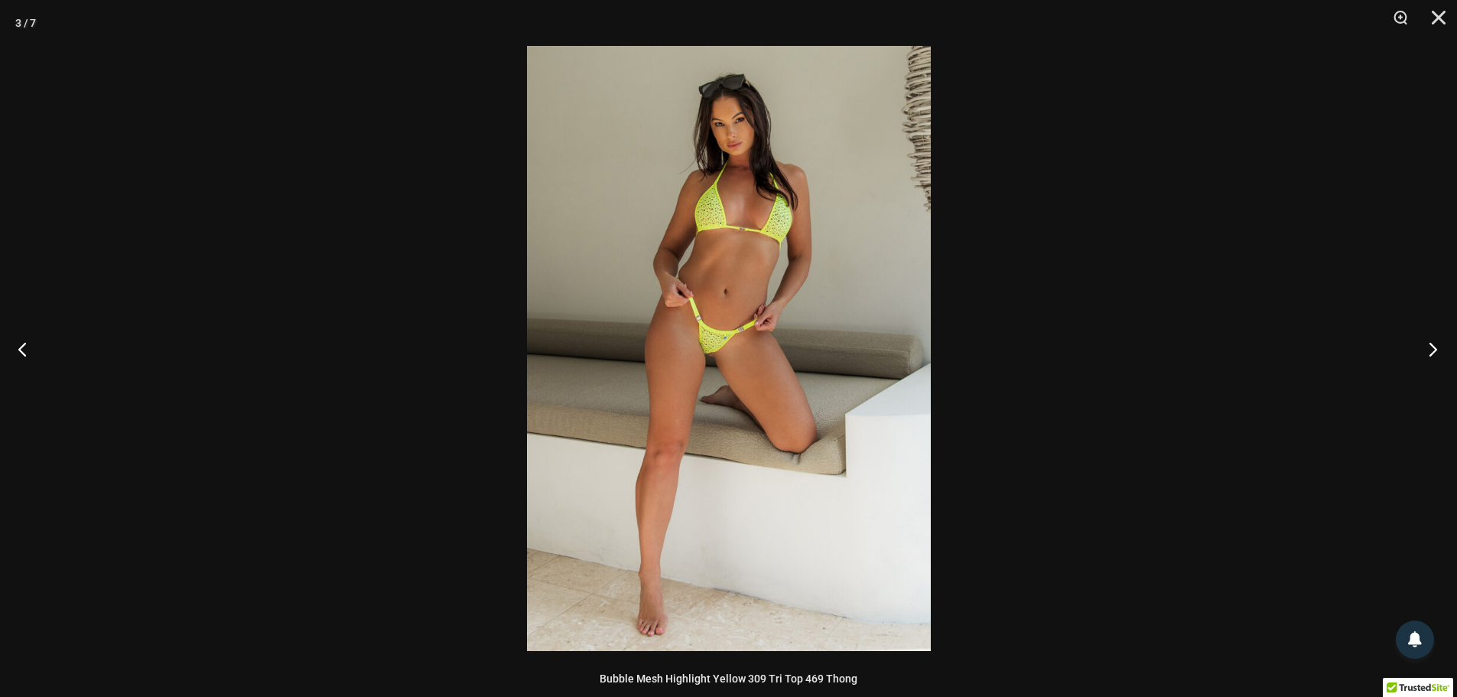
click at [1427, 346] on button "Next" at bounding box center [1427, 348] width 57 height 76
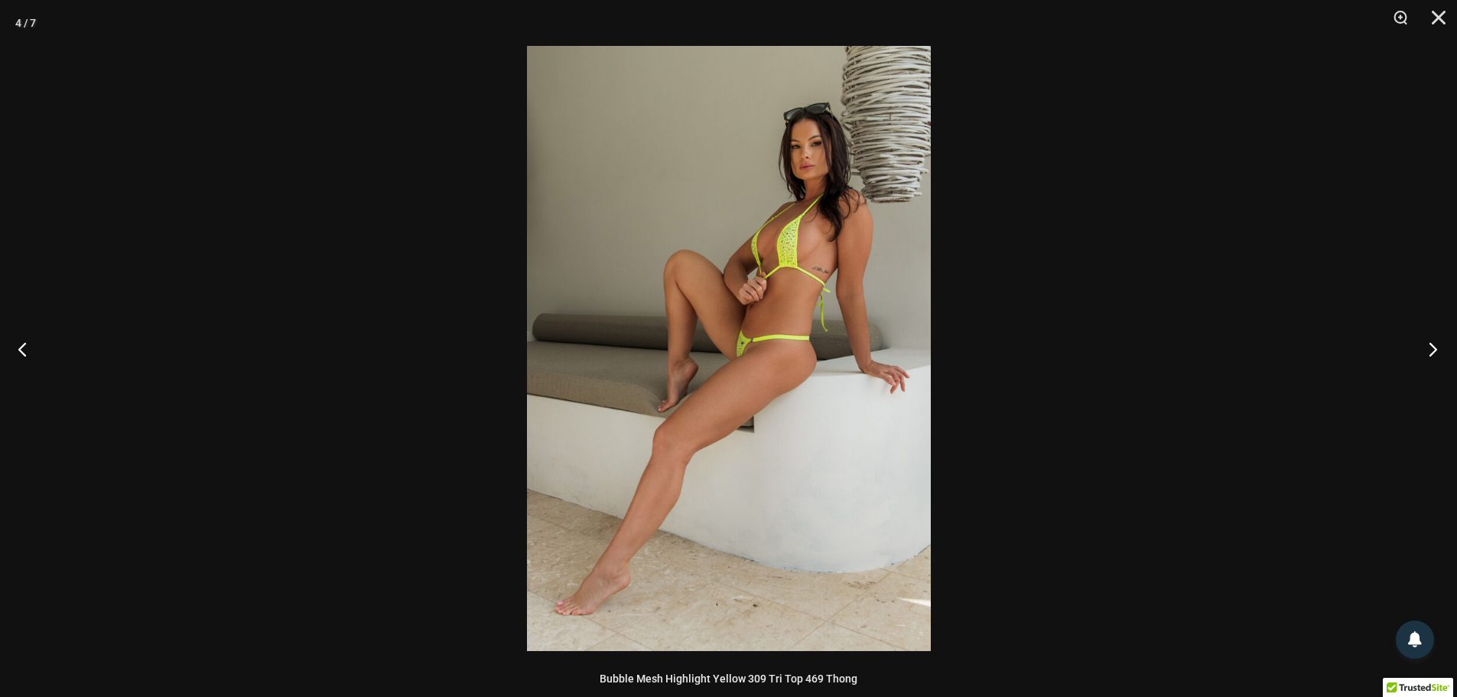
click at [1427, 346] on button "Next" at bounding box center [1427, 348] width 57 height 76
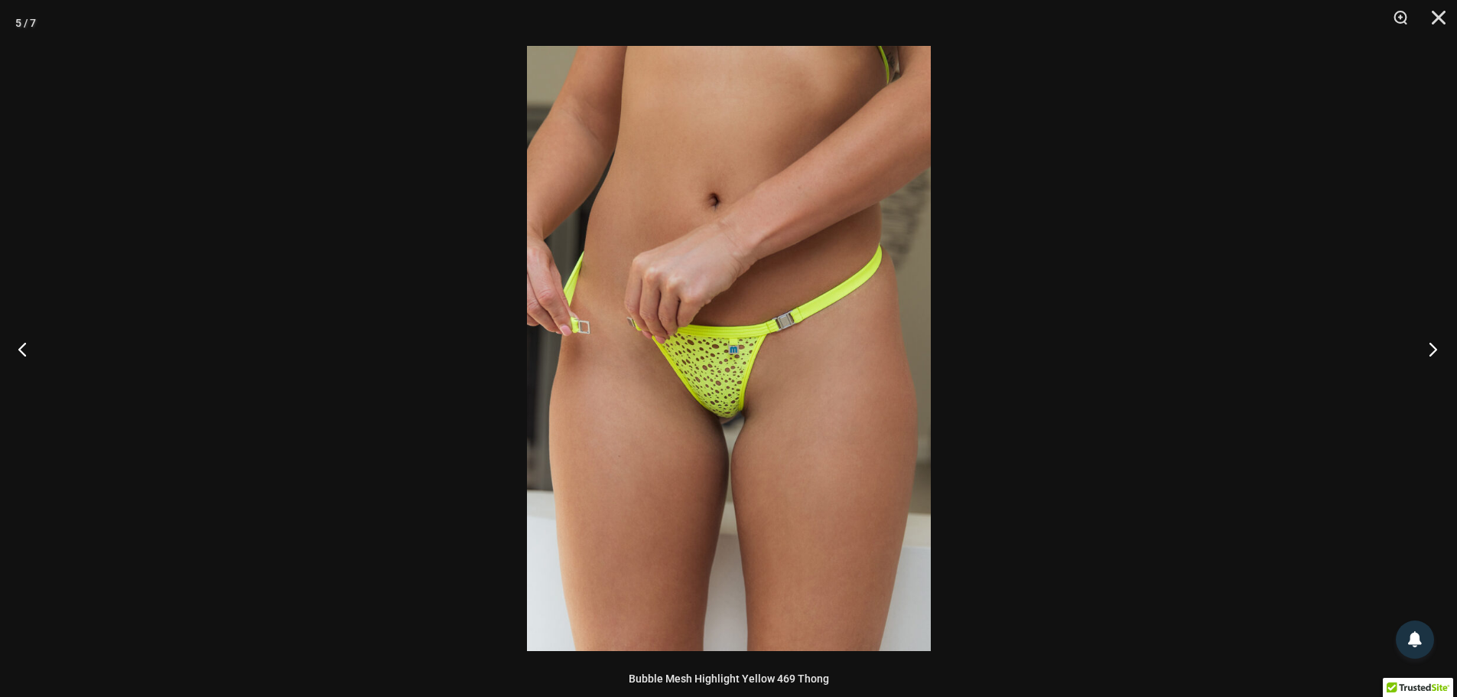
click at [1427, 346] on button "Next" at bounding box center [1427, 348] width 57 height 76
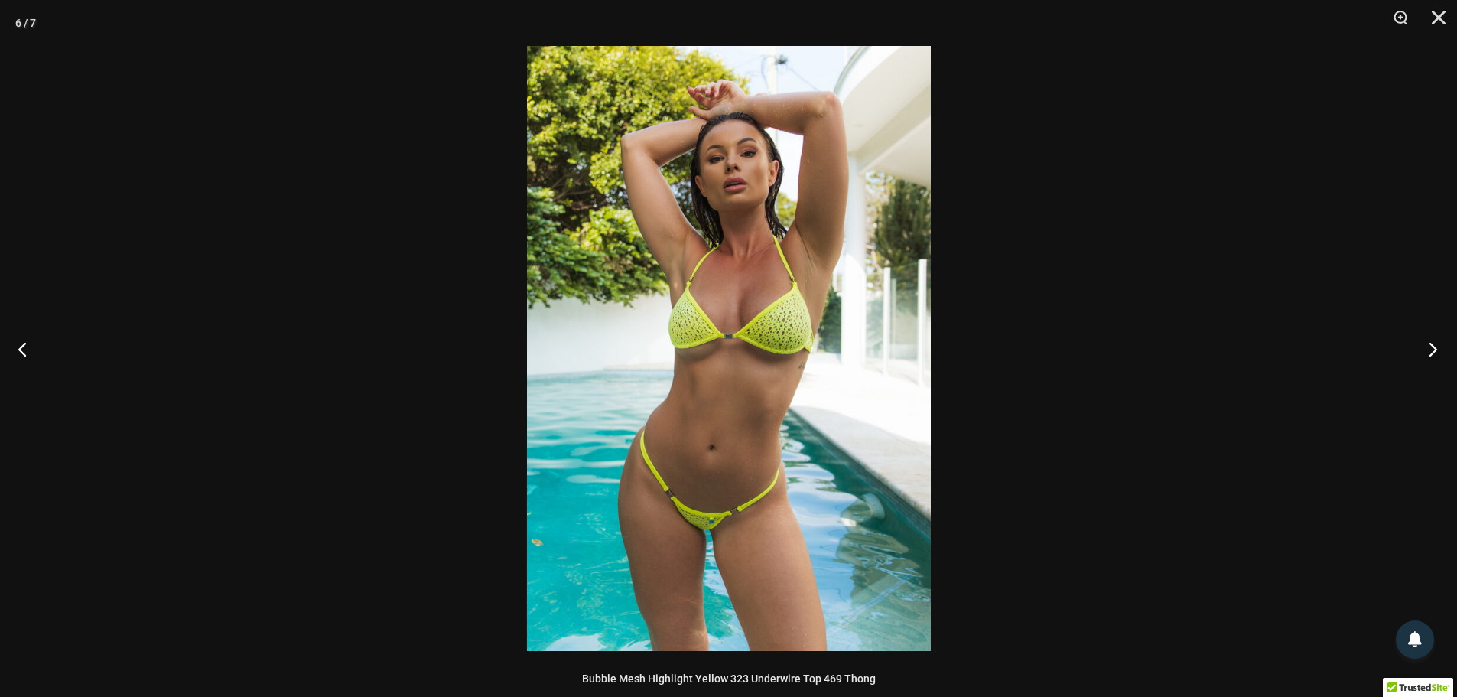
click at [1427, 346] on button "Next" at bounding box center [1427, 348] width 57 height 76
